Goal: Use online tool/utility: Utilize a website feature to perform a specific function

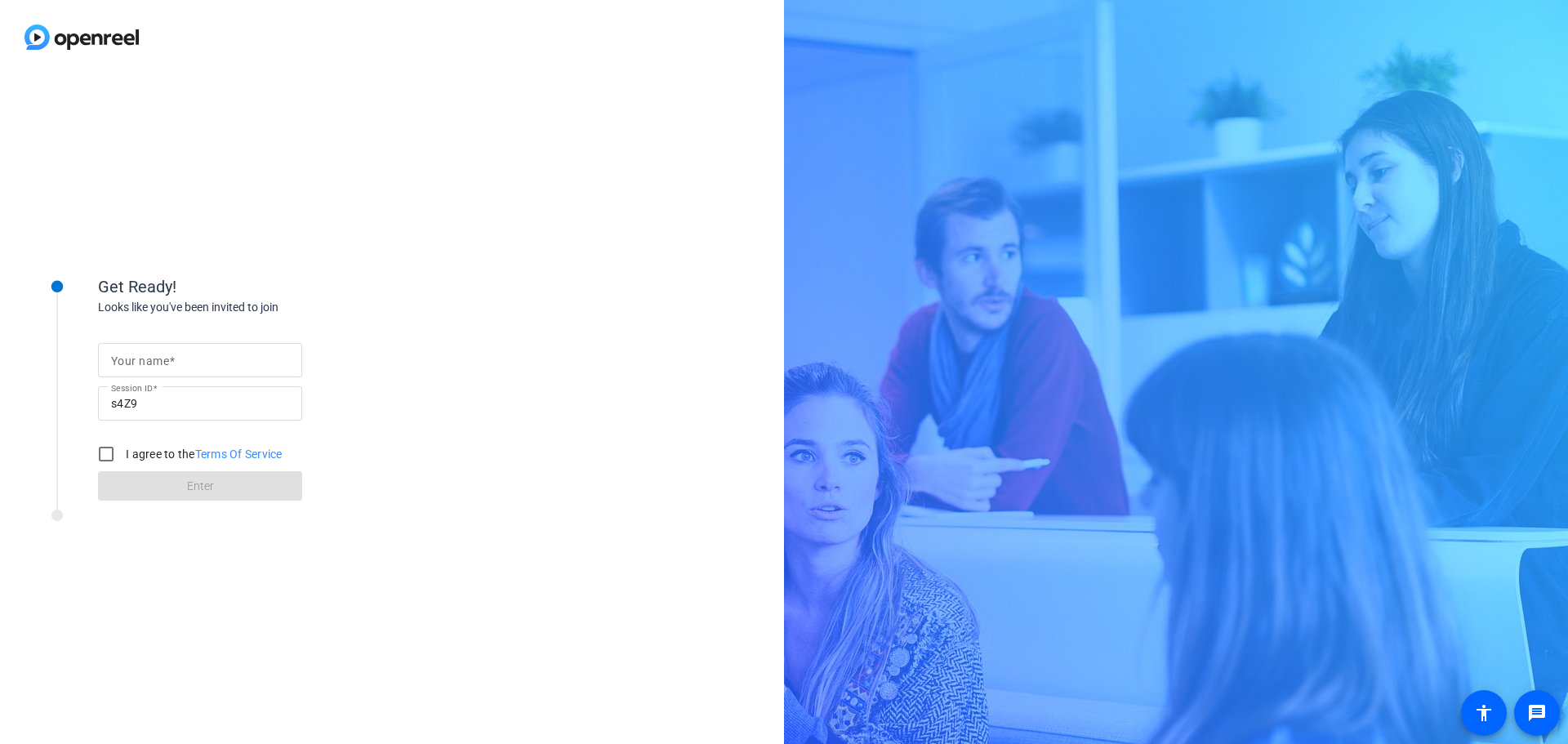
click at [188, 367] on input "Your name" at bounding box center [200, 360] width 178 height 20
type input "[PERSON_NAME]"
click at [100, 453] on input "I agree to the Terms Of Service" at bounding box center [106, 454] width 33 height 33
checkbox input "true"
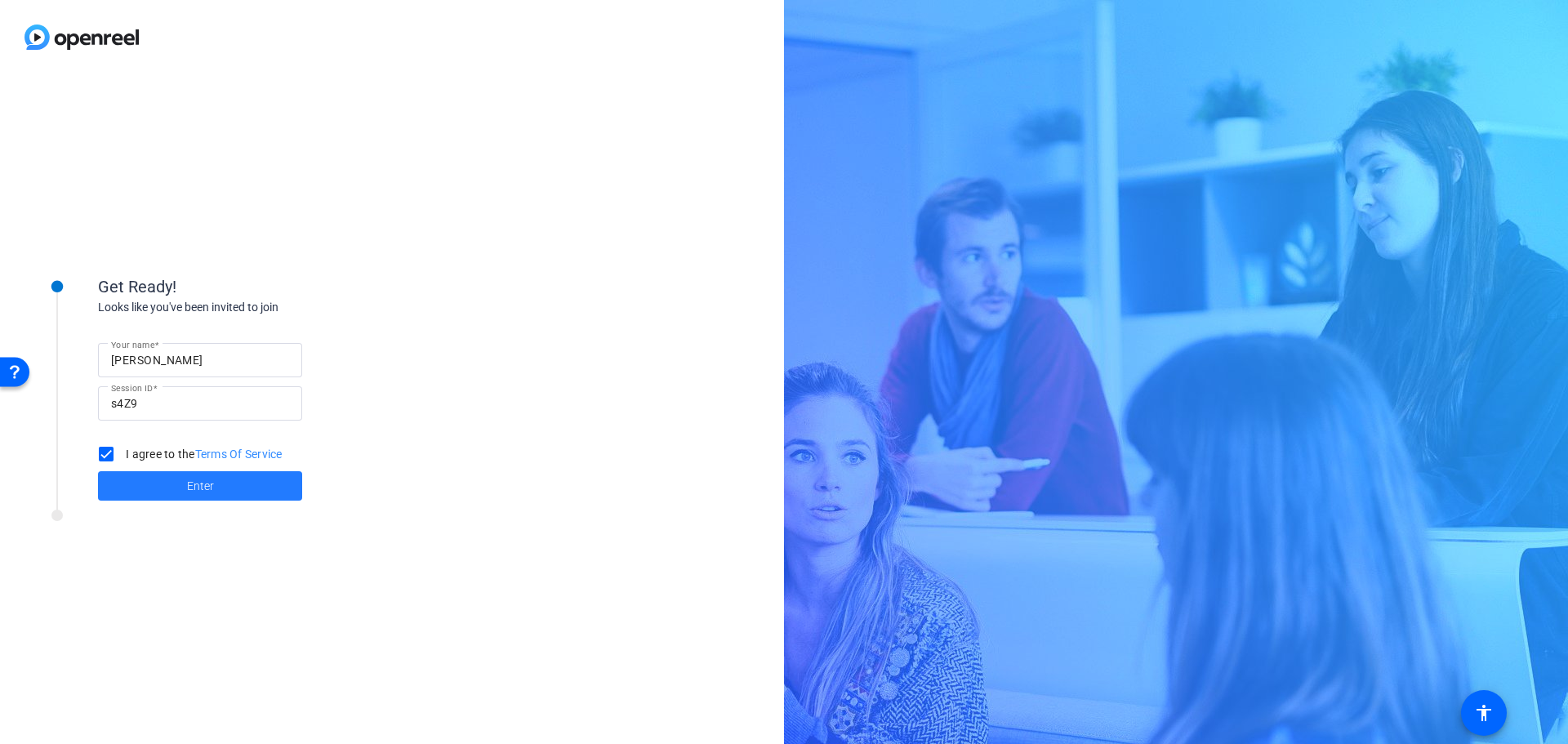
click at [161, 488] on span at bounding box center [201, 485] width 204 height 39
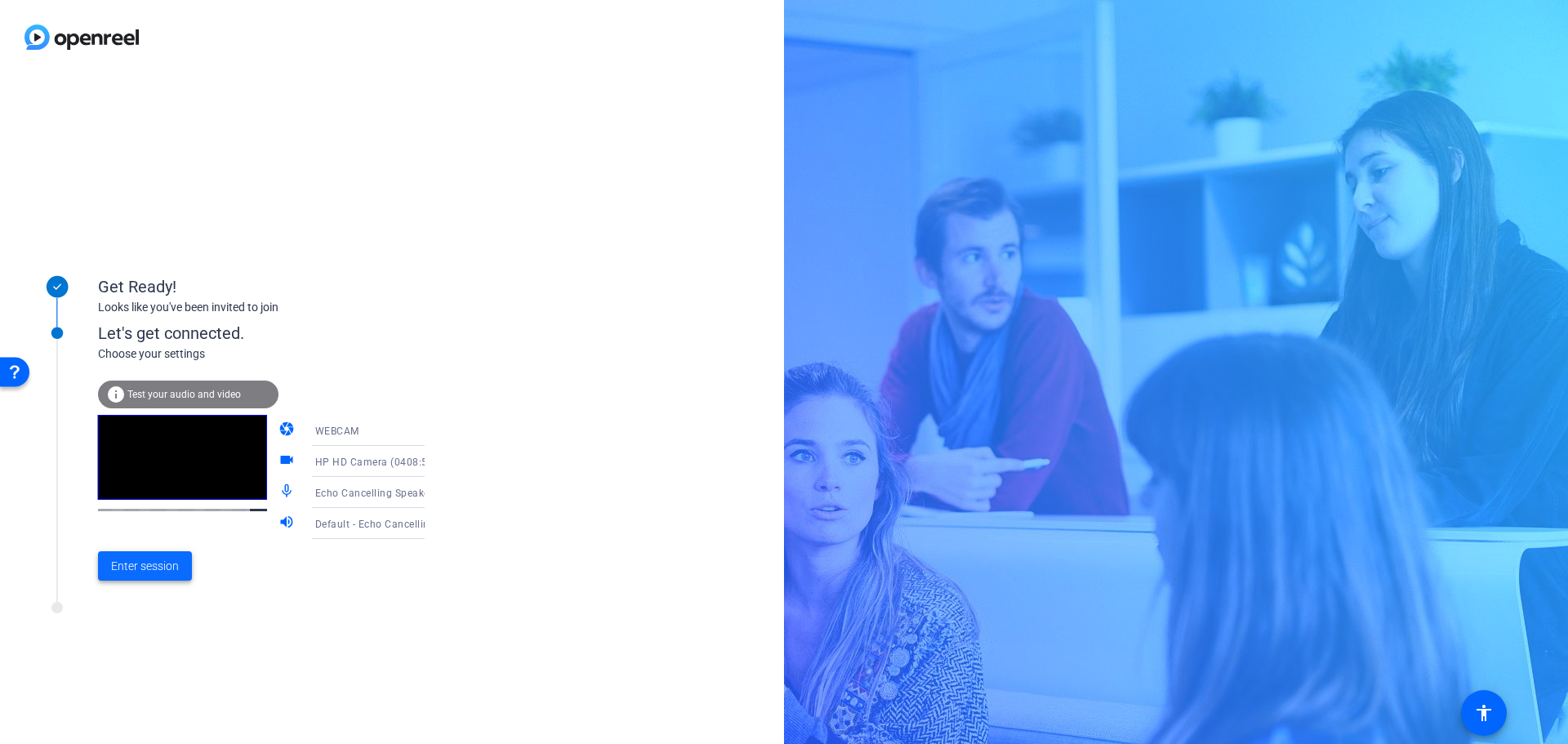
click at [162, 567] on span "Enter session" at bounding box center [145, 566] width 68 height 17
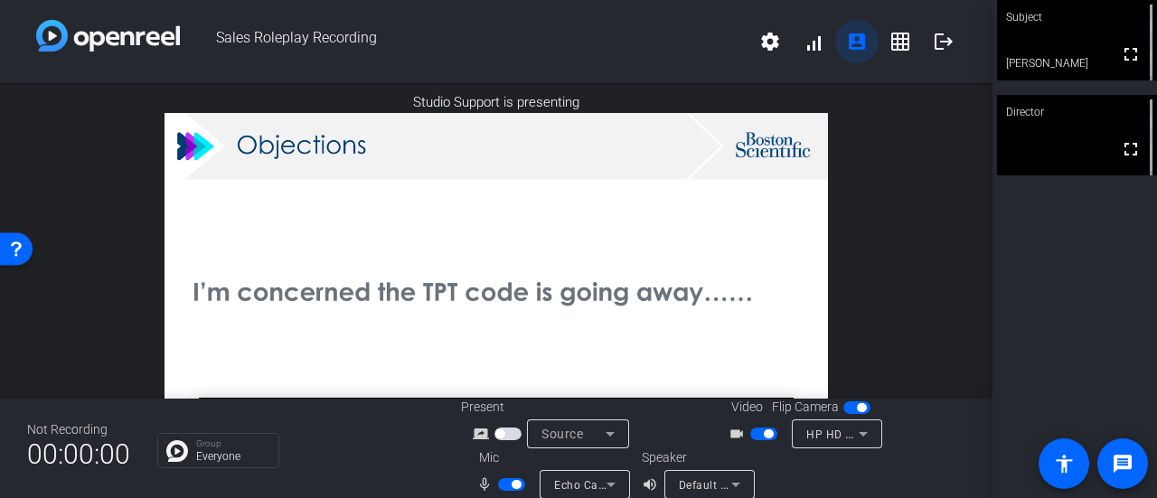
click at [855, 50] on mat-icon "account_box" at bounding box center [857, 42] width 22 height 22
click at [939, 50] on mat-icon "logout" at bounding box center [944, 42] width 22 height 22
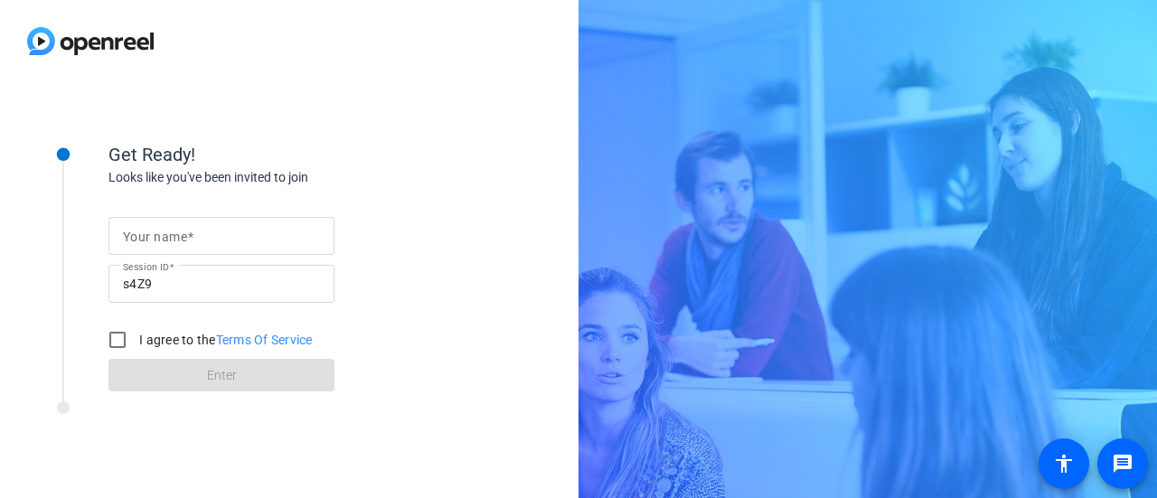
click at [295, 242] on input "Your name" at bounding box center [221, 236] width 197 height 22
type input "[PERSON_NAME]"
click at [109, 341] on input "I agree to the Terms Of Service" at bounding box center [117, 340] width 36 height 36
checkbox input "true"
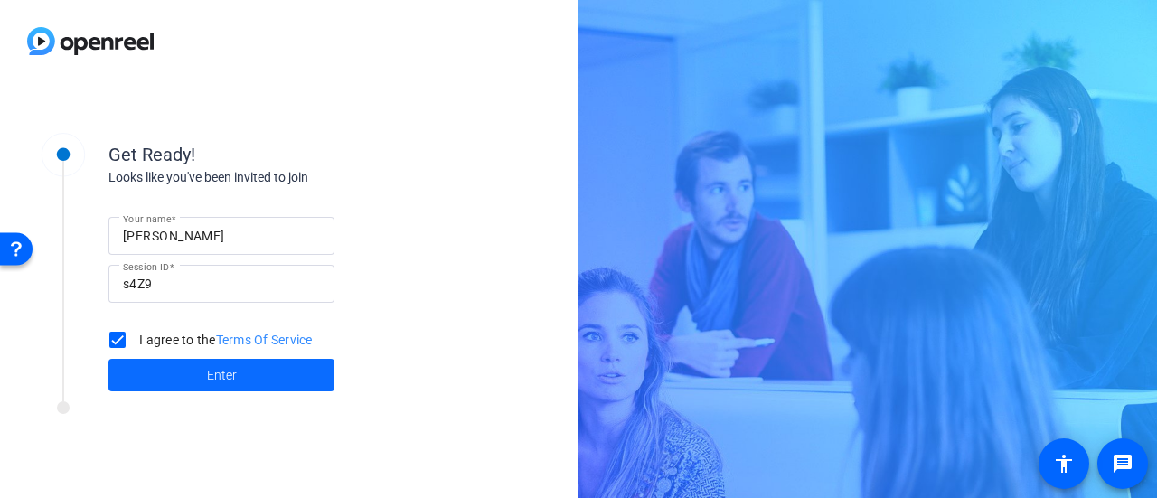
click at [184, 372] on span at bounding box center [222, 375] width 226 height 43
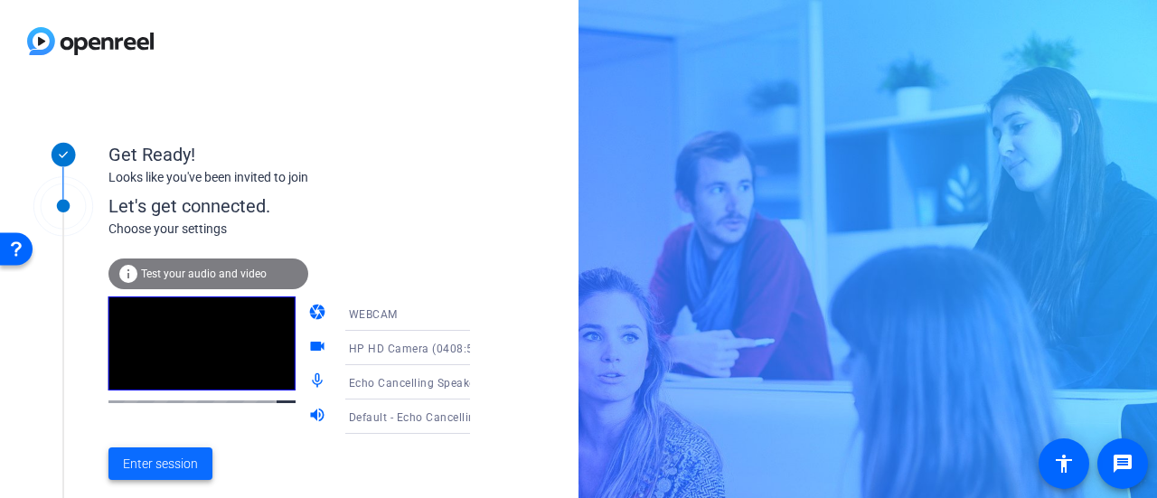
click at [154, 461] on span "Enter session" at bounding box center [160, 464] width 75 height 19
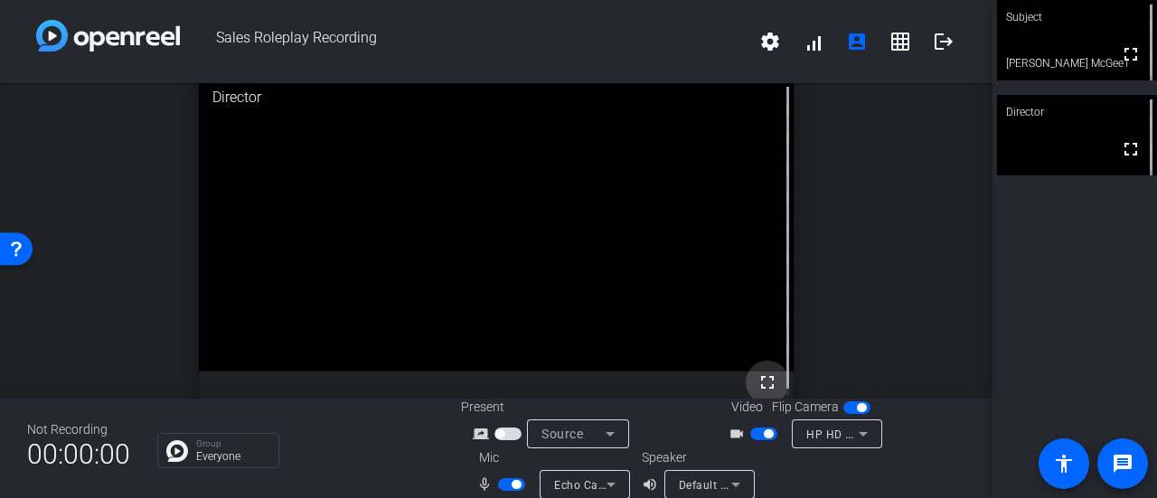
click at [757, 376] on mat-icon "fullscreen" at bounding box center [768, 383] width 22 height 22
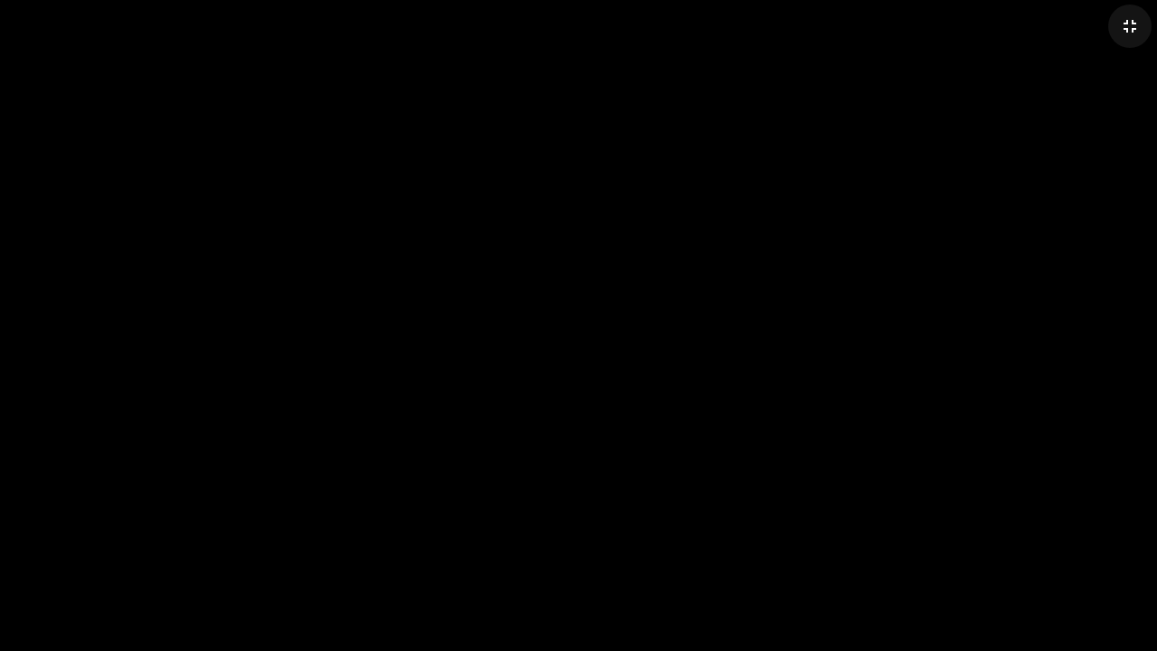
click at [1131, 32] on mat-icon "fullscreen_exit" at bounding box center [1131, 26] width 22 height 22
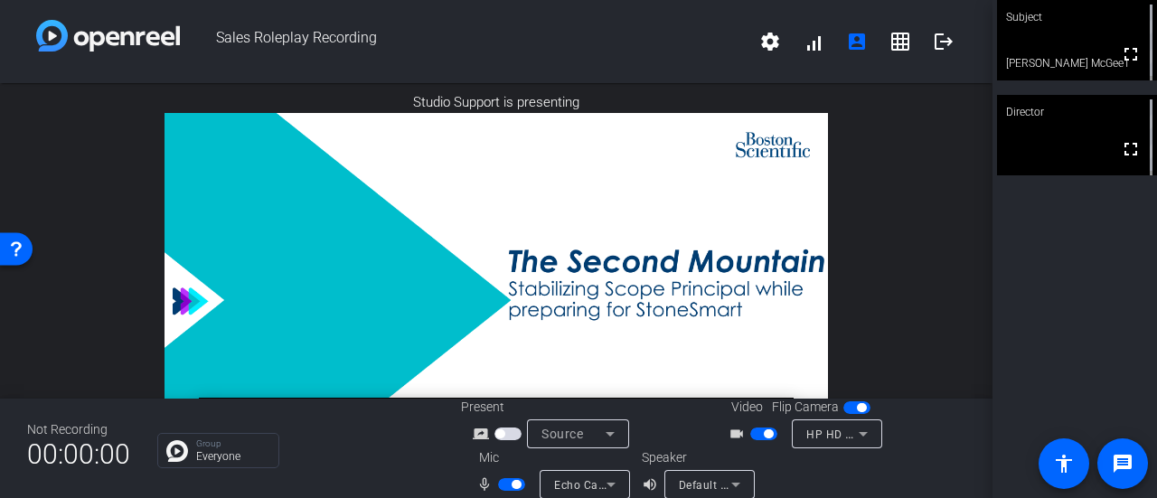
click at [678, 194] on img at bounding box center [497, 299] width 664 height 373
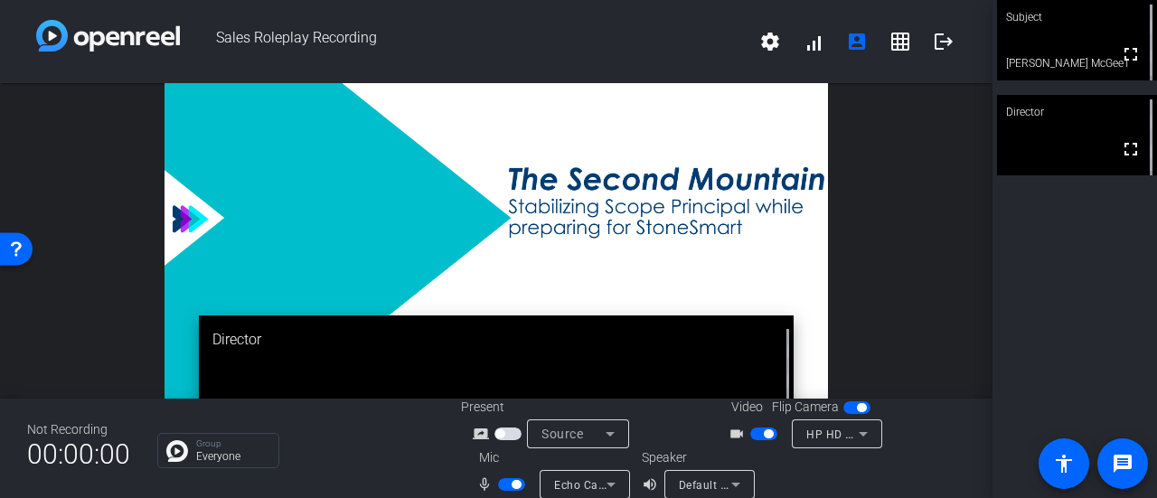
scroll to position [60, 0]
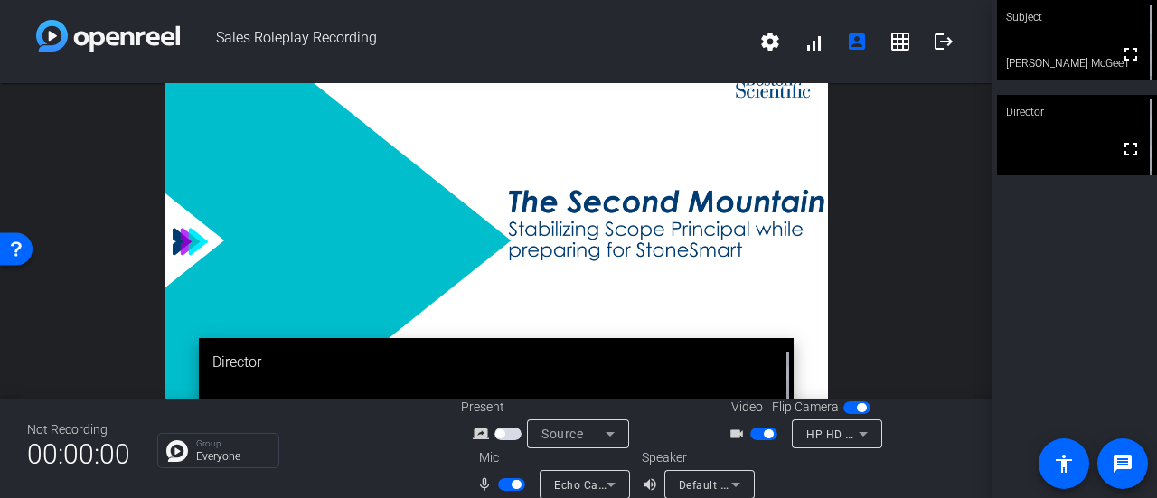
click at [782, 268] on img at bounding box center [497, 239] width 664 height 373
click at [846, 412] on span "button" at bounding box center [857, 408] width 27 height 13
click at [857, 409] on span "button" at bounding box center [857, 408] width 27 height 13
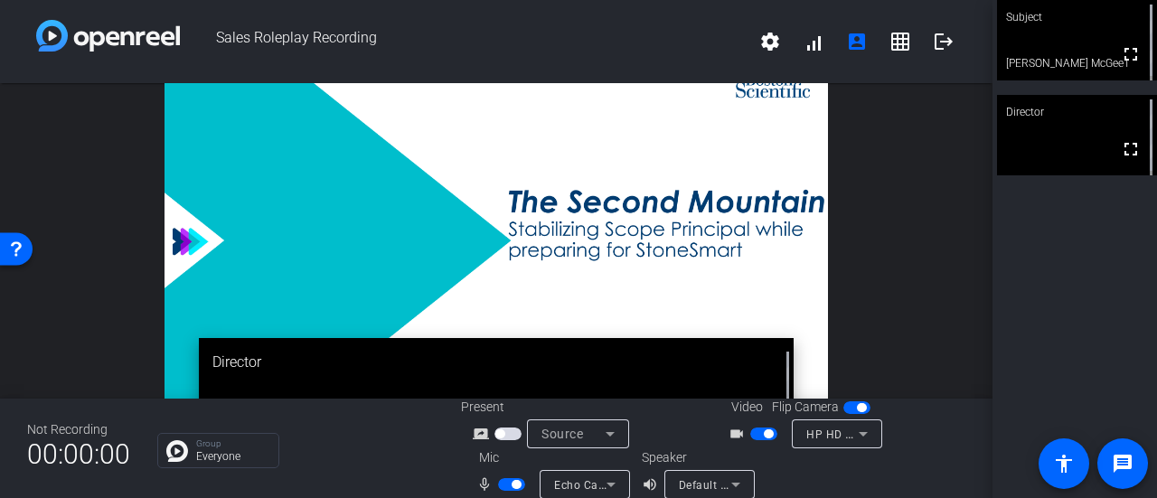
click at [845, 407] on span "button" at bounding box center [857, 408] width 27 height 13
click at [855, 409] on span "button" at bounding box center [857, 408] width 27 height 13
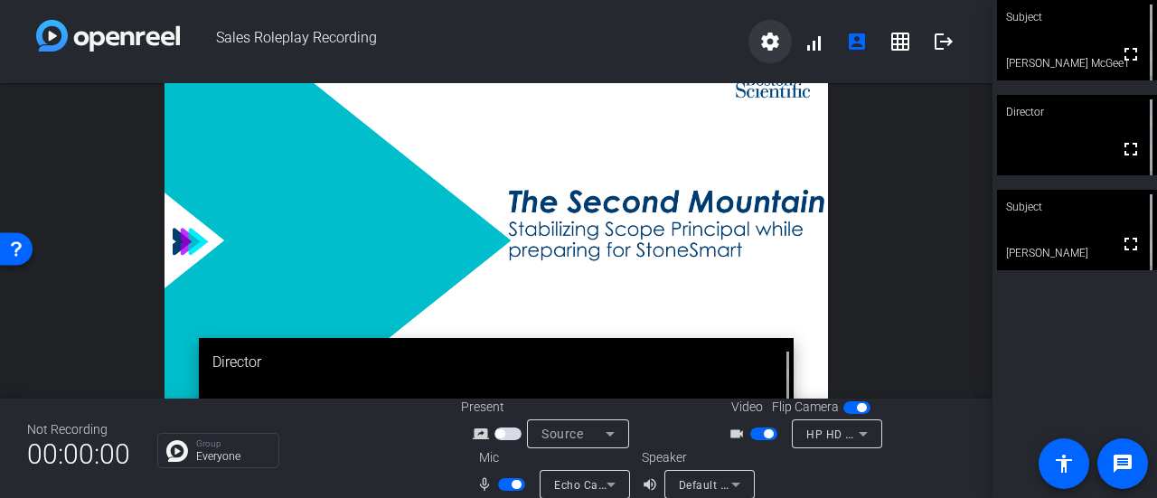
click at [761, 43] on mat-icon "settings" at bounding box center [771, 42] width 22 height 22
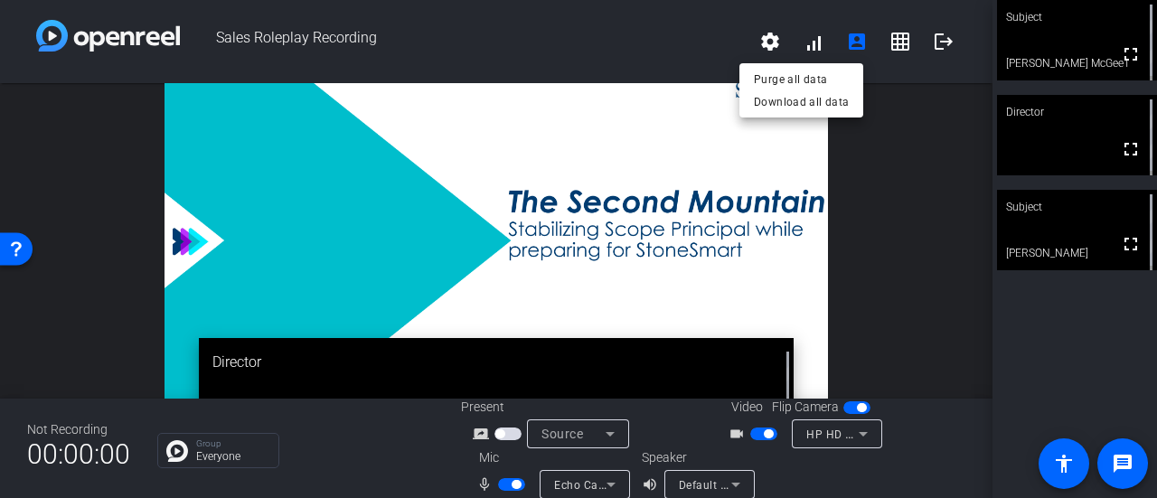
click at [902, 159] on div at bounding box center [578, 249] width 1157 height 498
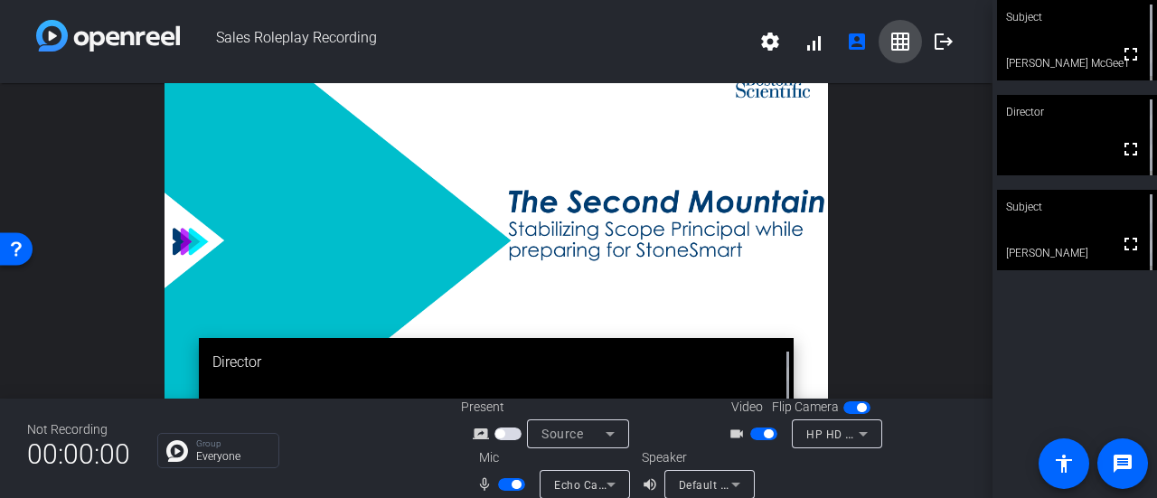
click at [896, 52] on mat-icon "grid_on" at bounding box center [901, 42] width 22 height 22
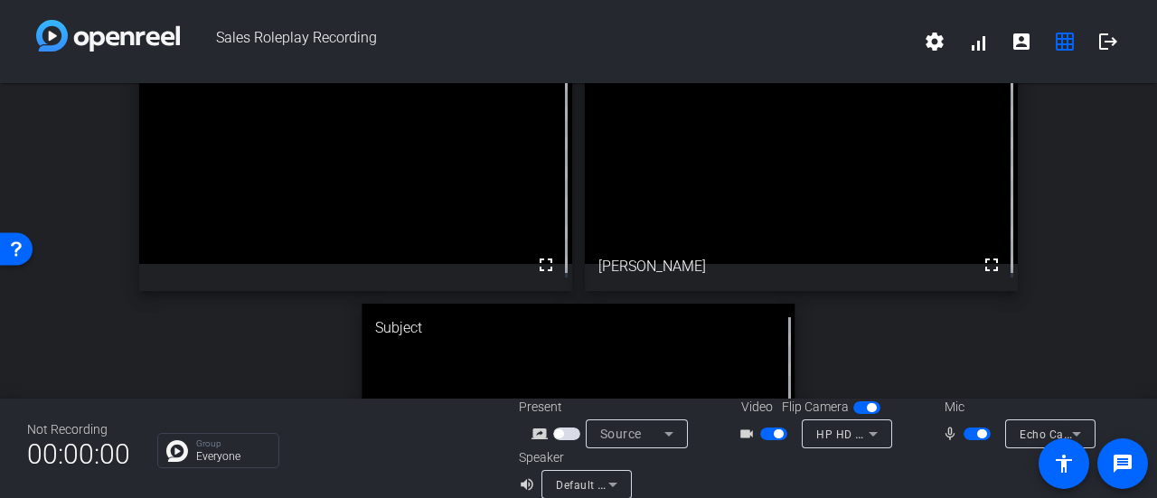
scroll to position [424, 0]
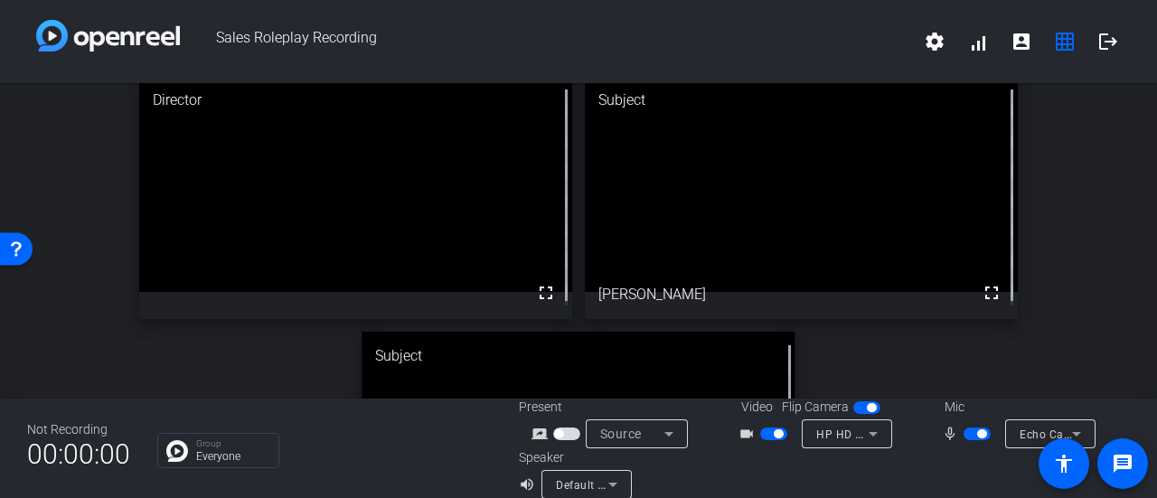
click at [815, 218] on video at bounding box center [801, 184] width 433 height 217
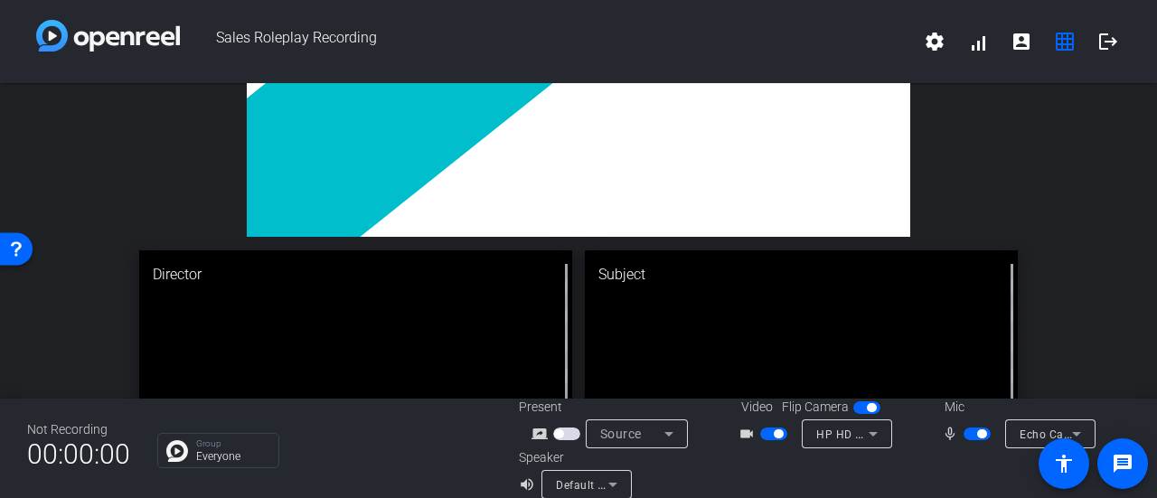
scroll to position [243, 0]
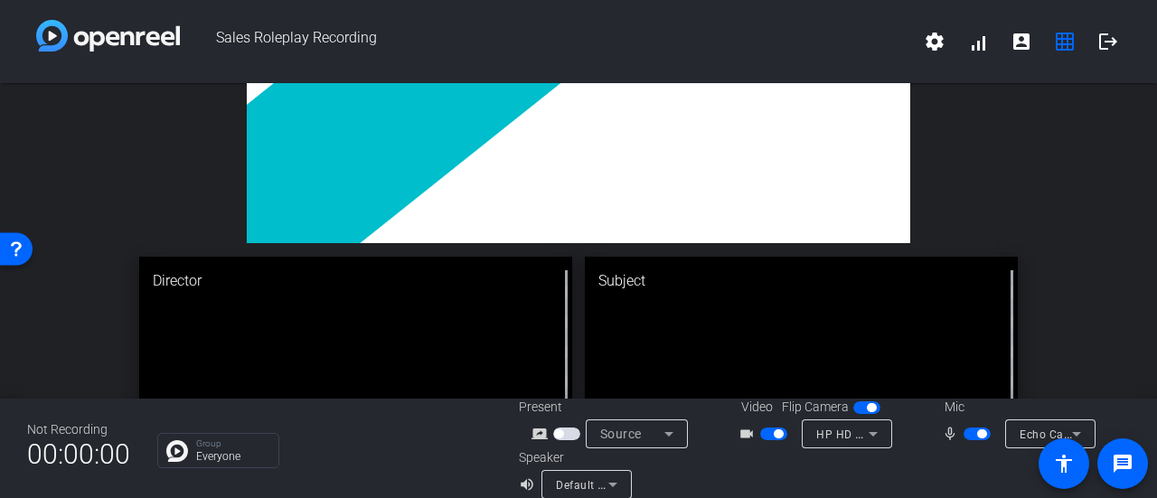
click at [796, 361] on video at bounding box center [801, 365] width 433 height 217
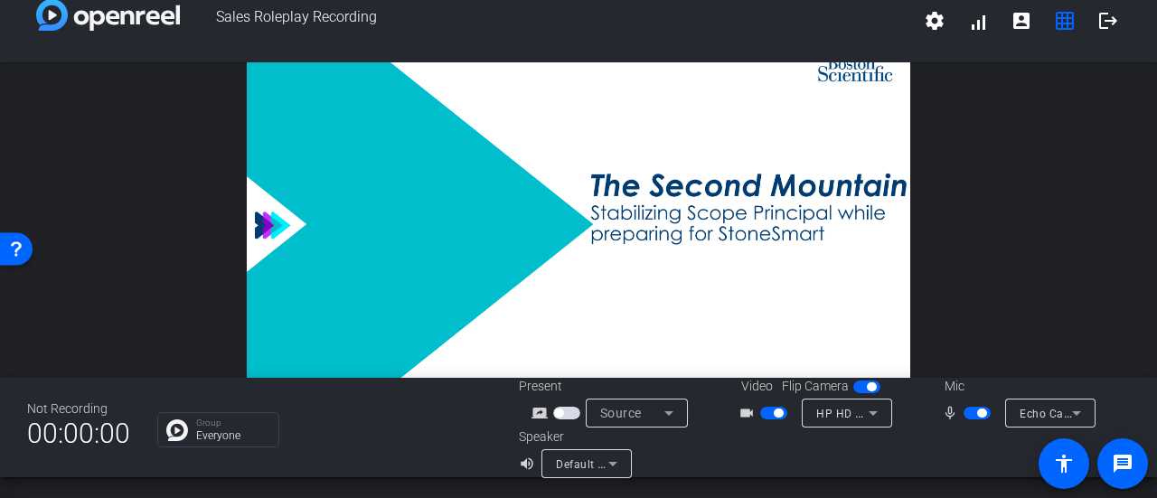
scroll to position [0, 0]
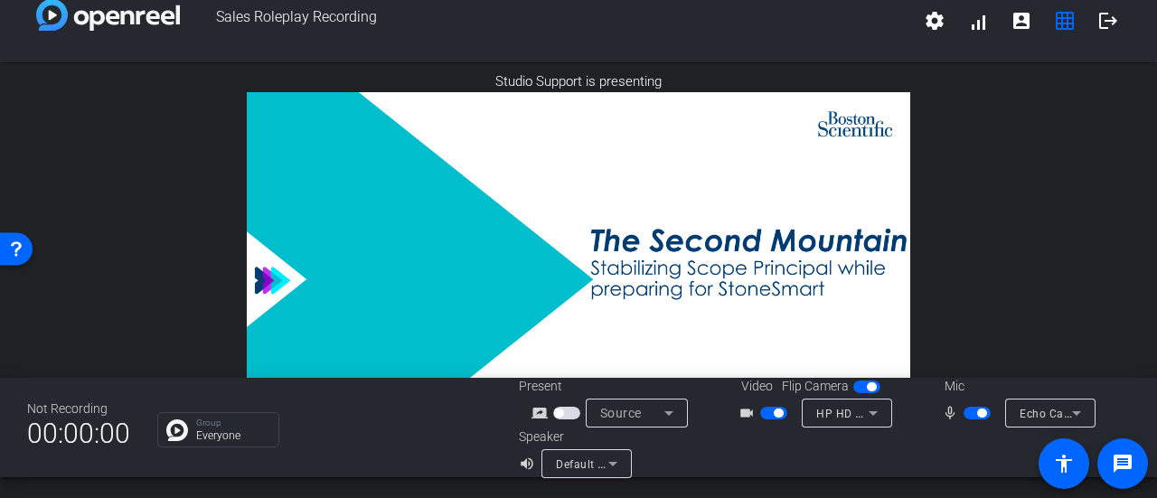
click at [562, 412] on span "button" at bounding box center [566, 413] width 27 height 13
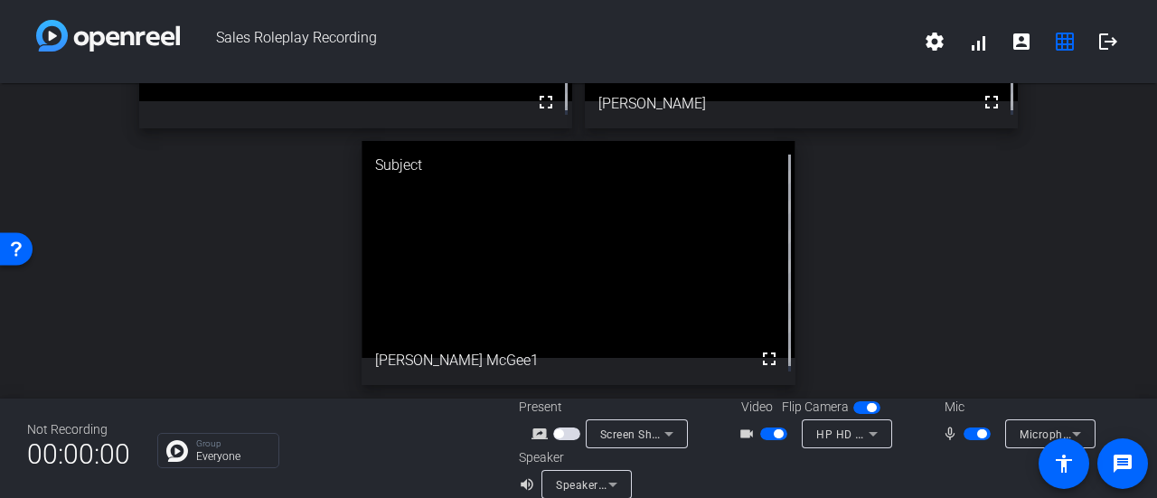
scroll to position [424, 0]
click at [1071, 432] on icon at bounding box center [1077, 434] width 22 height 22
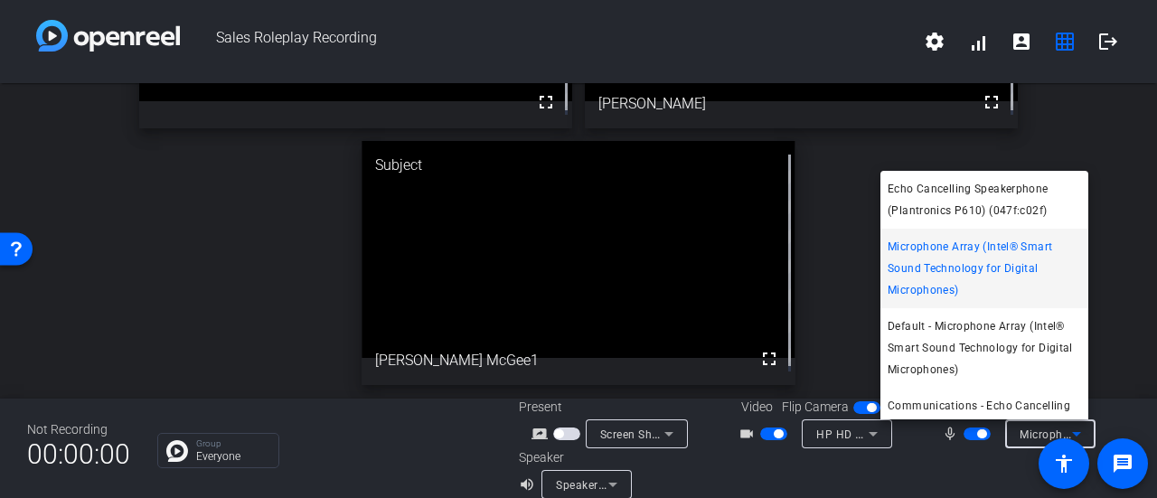
click at [1113, 270] on div at bounding box center [578, 249] width 1157 height 498
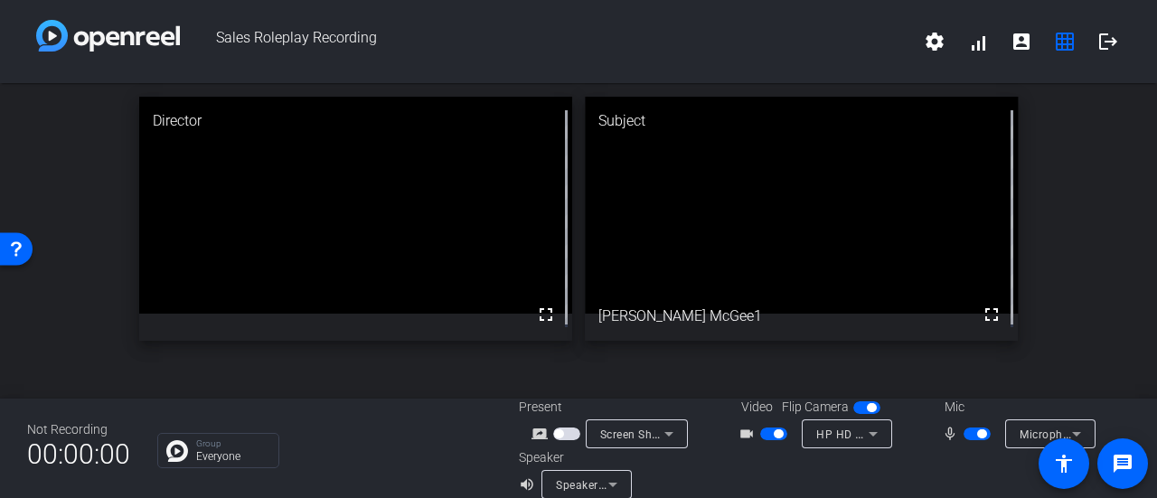
scroll to position [0, 0]
